Goal: Complete application form

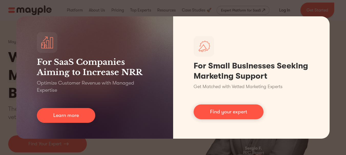
click at [344, 33] on div "For SaaS Companies Aiming to Increase NRR Optimize Customer Revenue with Manage…" at bounding box center [173, 77] width 346 height 155
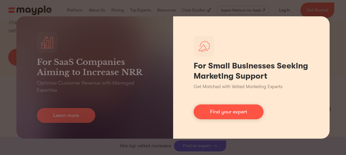
scroll to position [104, 0]
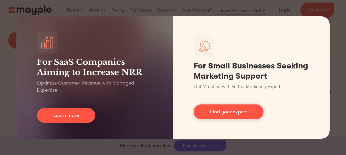
click at [337, 9] on div "For SaaS Companies Aiming to Increase NRR Optimize Customer Revenue with Manage…" at bounding box center [173, 77] width 346 height 155
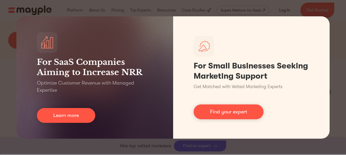
click at [296, 147] on div "For SaaS Companies Aiming to Increase NRR Optimize Customer Revenue with Manage…" at bounding box center [173, 77] width 346 height 155
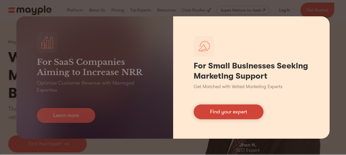
click at [229, 116] on link "Find your expert" at bounding box center [228, 112] width 70 height 15
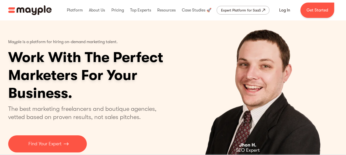
click at [168, 107] on div "Mayple is a platform for hiring on-demand marketing talent. Work With The Perfe…" at bounding box center [105, 94] width 194 height 117
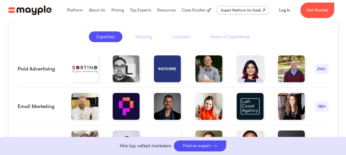
scroll to position [268, 0]
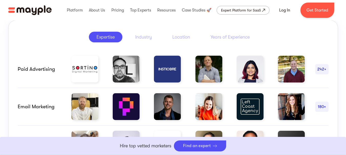
click at [322, 68] on div "242+" at bounding box center [321, 69] width 13 height 6
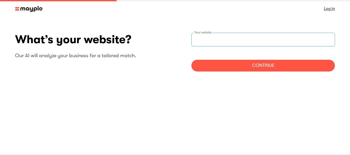
click at [207, 41] on input "websiteStep" at bounding box center [262, 40] width 143 height 14
type input "[URL][DOMAIN_NAME]"
click at [229, 64] on div "Continue" at bounding box center [262, 66] width 143 height 12
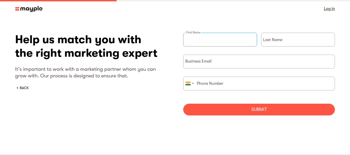
click at [208, 39] on input "briefForm" at bounding box center [220, 40] width 74 height 14
type input "test"
click at [273, 36] on div "Last Name" at bounding box center [298, 44] width 74 height 22
type input "test"
click at [209, 59] on input "briefForm" at bounding box center [259, 62] width 152 height 14
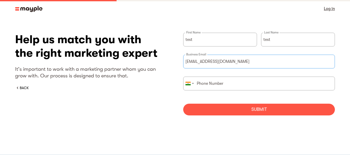
type input "[EMAIL_ADDRESS][DOMAIN_NAME]"
click at [213, 81] on input "briefForm" at bounding box center [259, 84] width 152 height 14
type input "088775 84698"
click at [224, 107] on div "Submit" at bounding box center [259, 110] width 152 height 12
click at [226, 64] on input "[EMAIL_ADDRESS][DOMAIN_NAME]" at bounding box center [259, 62] width 152 height 14
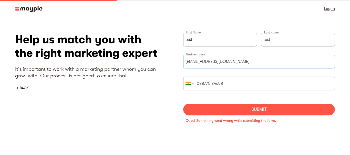
type input "[EMAIL_ADDRESS][DOMAIN_NAME]"
click at [245, 109] on div "Submit" at bounding box center [259, 110] width 152 height 12
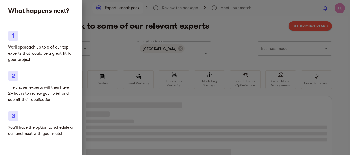
click at [90, 45] on div at bounding box center [175, 77] width 350 height 155
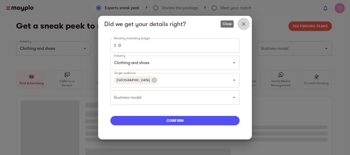
click at [247, 25] on button "Close" at bounding box center [243, 24] width 12 height 12
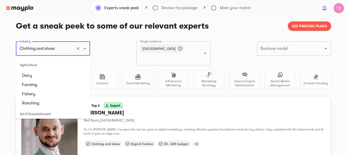
click at [69, 51] on input "Clothing and shoes" at bounding box center [45, 49] width 55 height 10
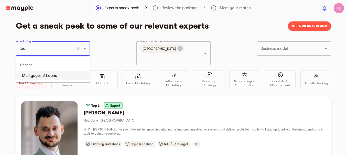
click at [38, 76] on li "Mortgages & Loans" at bounding box center [53, 75] width 74 height 9
click at [177, 48] on icon at bounding box center [180, 49] width 6 height 6
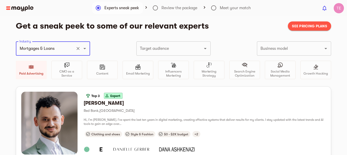
type input "Mortgages & Loans"
click at [149, 50] on input "Target audience" at bounding box center [166, 49] width 55 height 10
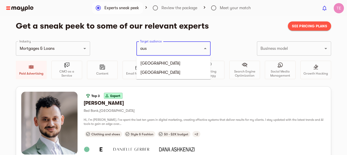
type input "aust"
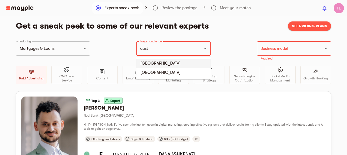
click at [150, 62] on li "[GEOGRAPHIC_DATA]" at bounding box center [173, 63] width 74 height 9
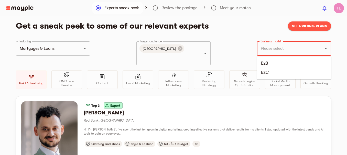
click at [272, 50] on input "Business model" at bounding box center [286, 49] width 55 height 10
click at [266, 72] on li "B2C" at bounding box center [294, 72] width 74 height 9
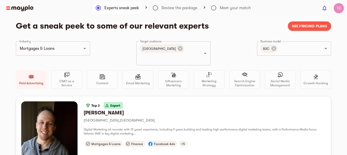
click at [24, 10] on img at bounding box center [19, 8] width 27 height 6
